Goal: Information Seeking & Learning: Learn about a topic

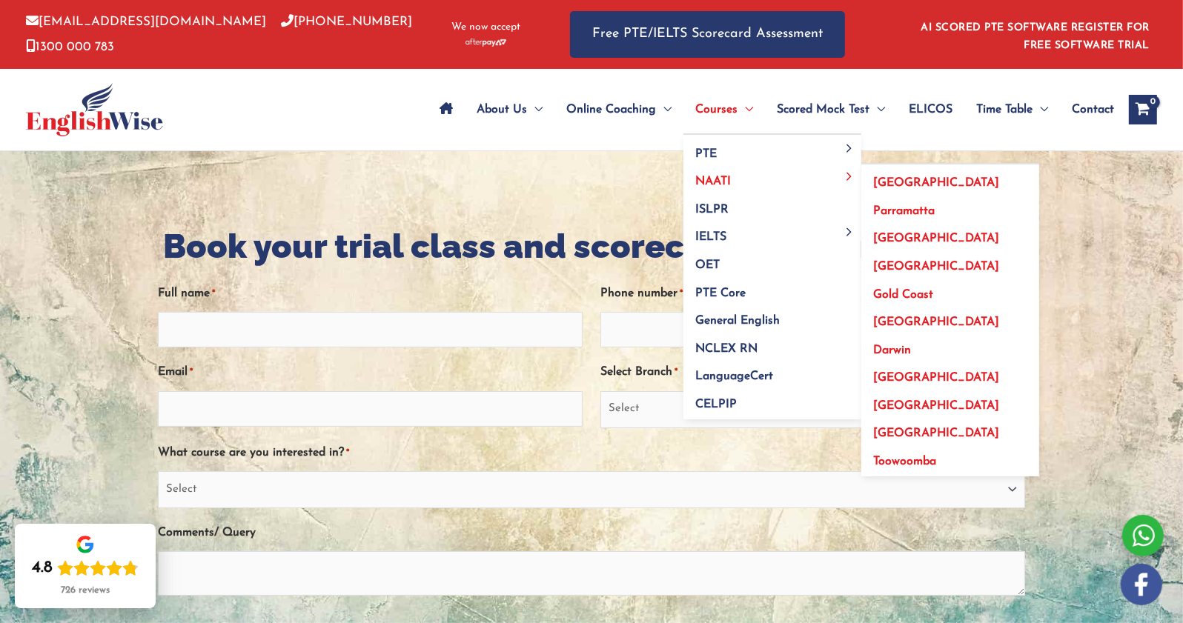
click at [901, 182] on span "[GEOGRAPHIC_DATA]" at bounding box center [936, 183] width 126 height 12
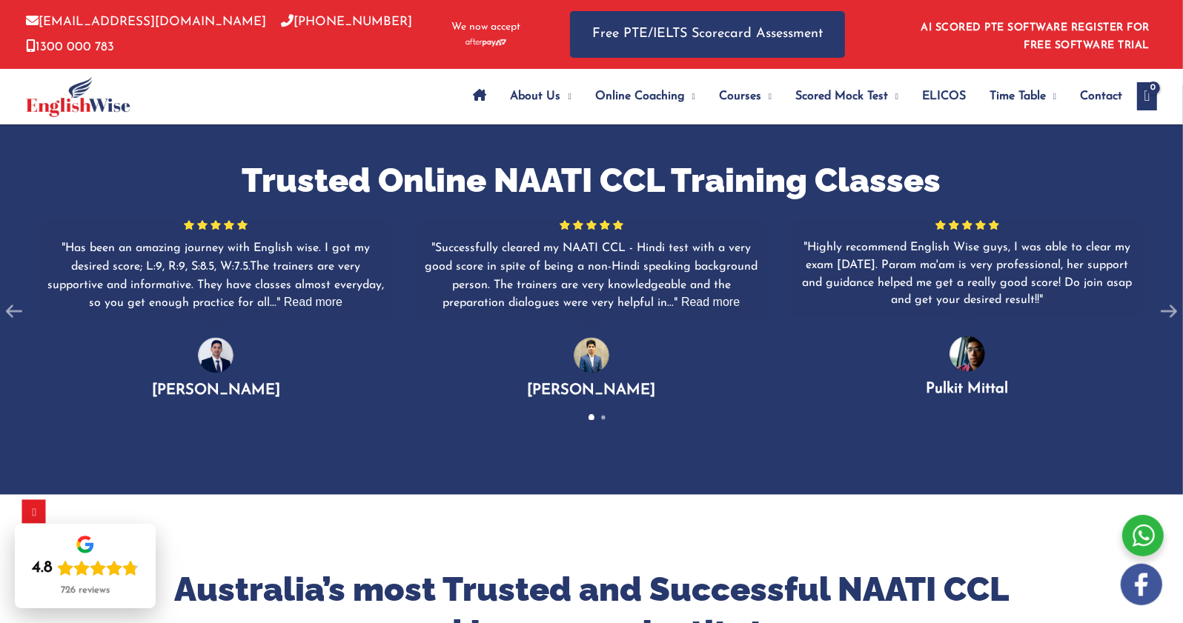
scroll to position [2313, 0]
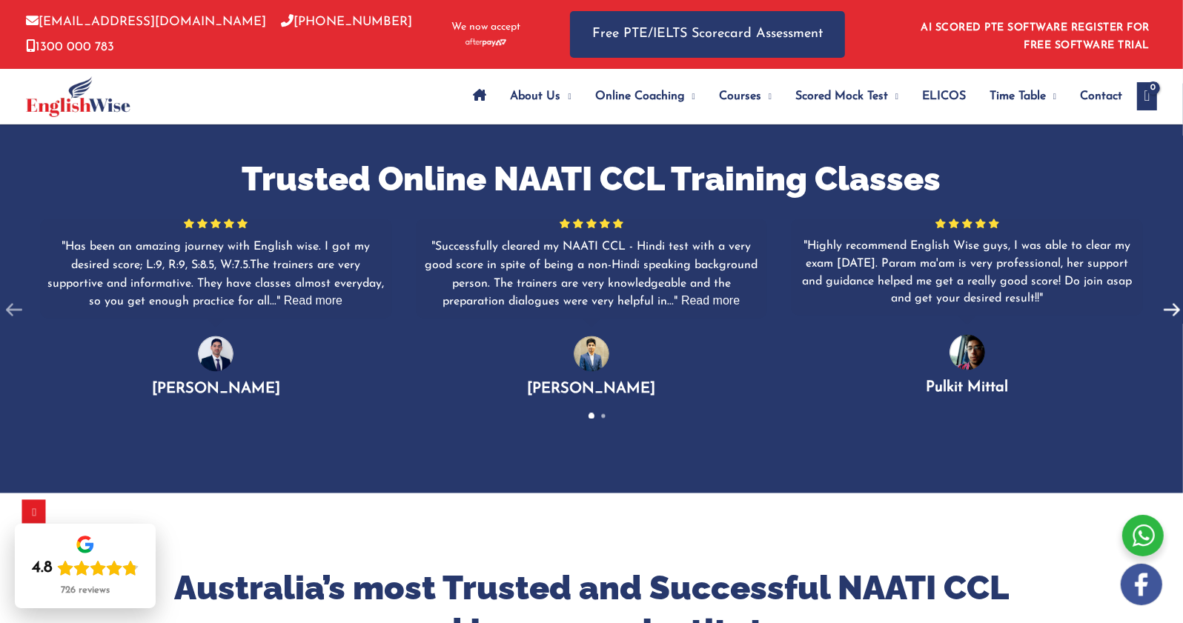
click at [1173, 305] on use at bounding box center [1172, 310] width 16 height 13
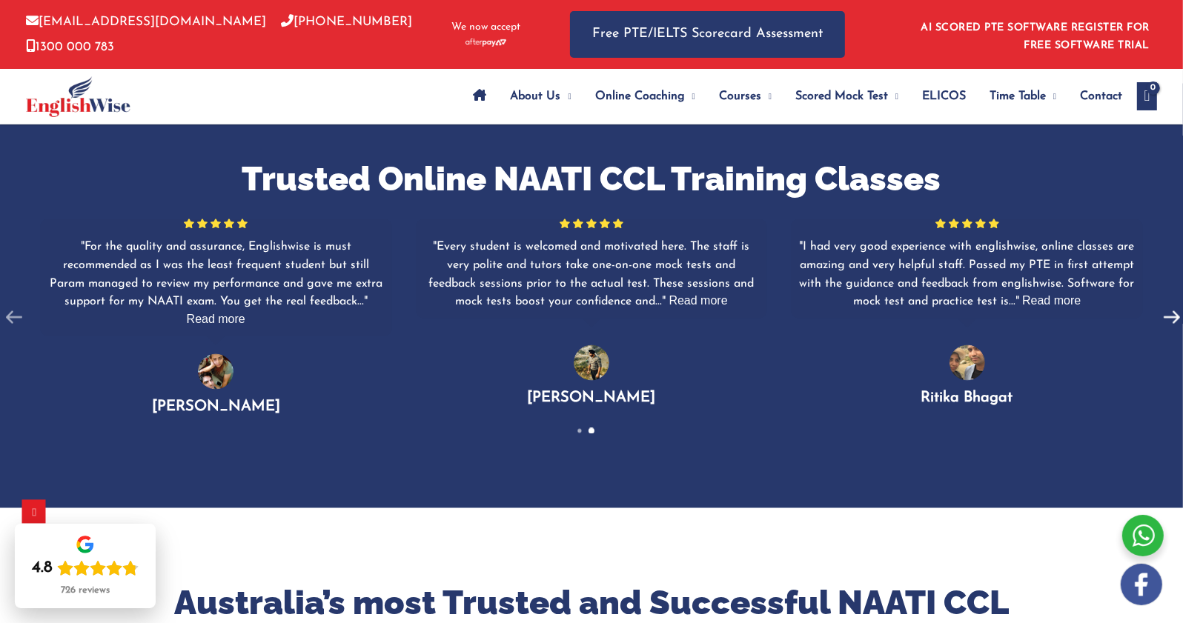
click at [1173, 305] on icon at bounding box center [1172, 318] width 28 height 28
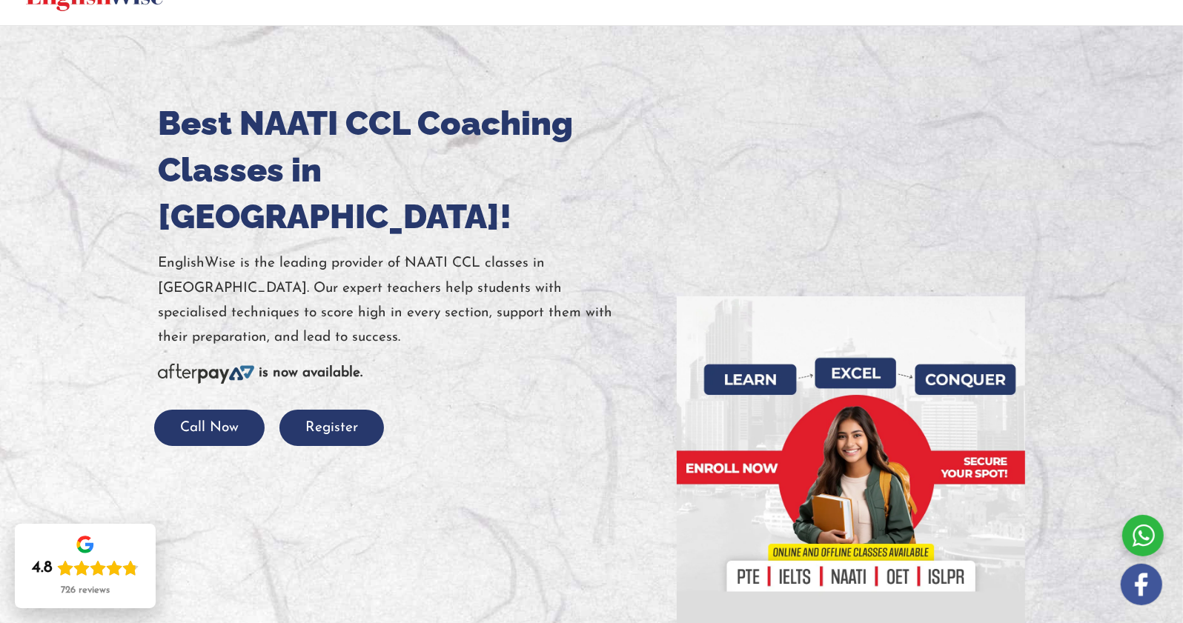
scroll to position [0, 0]
